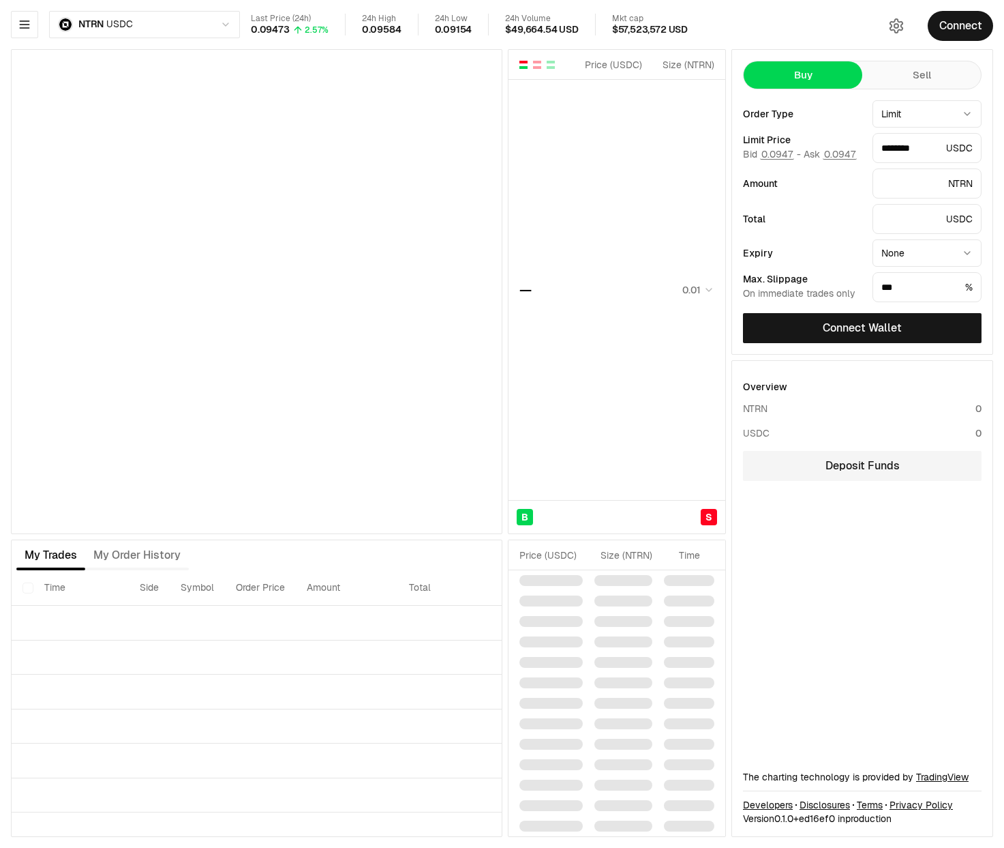
type input "********"
